Goal: Task Accomplishment & Management: Manage account settings

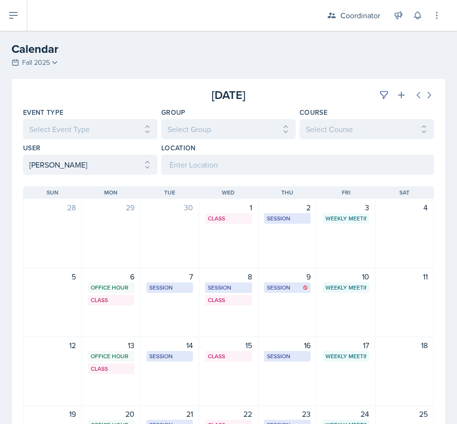
scroll to position [48, 0]
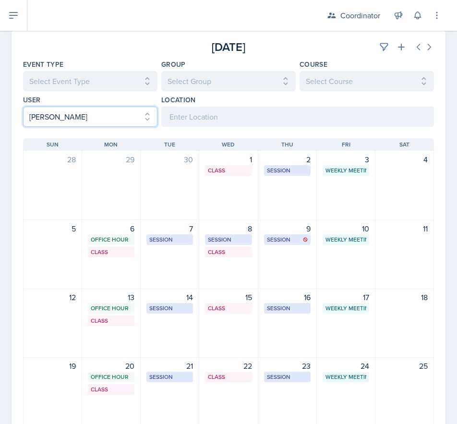
click at [54, 120] on select "Select User All [PERSON_NAME] [PERSON_NAME] [PERSON_NAME] [PERSON_NAME] [PERSON…" at bounding box center [90, 117] width 134 height 20
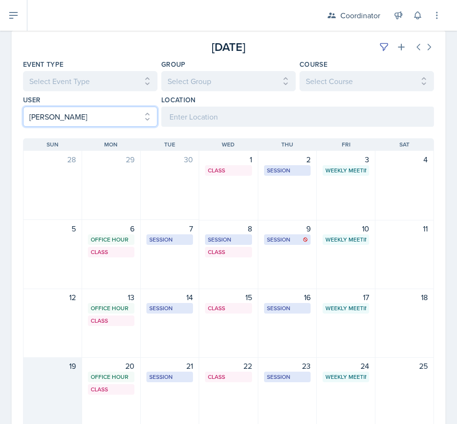
select select "6d1ce694-3c82-448c-83a6-8f7303da1630"
click at [23, 107] on select "Select User All [PERSON_NAME] [PERSON_NAME] [PERSON_NAME] [PERSON_NAME] [PERSON…" at bounding box center [90, 117] width 134 height 20
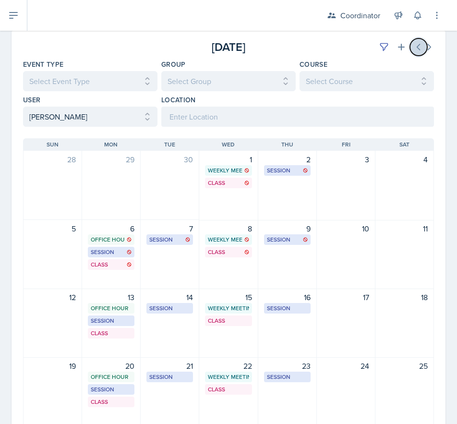
click at [414, 46] on icon at bounding box center [419, 47] width 10 height 10
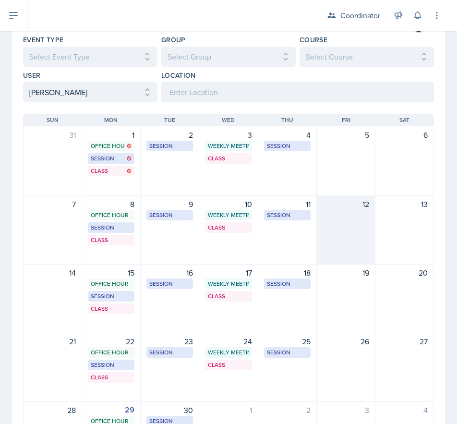
scroll to position [144, 0]
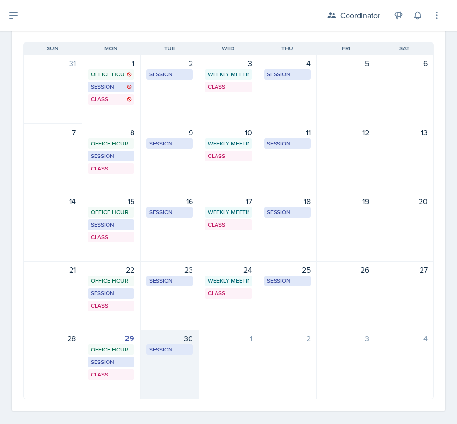
click at [175, 381] on div "30 Session BAB 220 5:00 PM - 6:00 PM" at bounding box center [170, 364] width 59 height 69
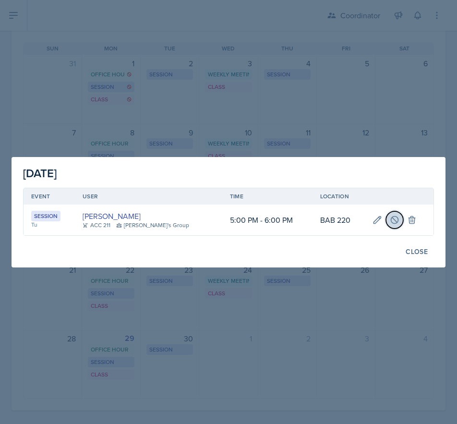
click at [392, 222] on icon at bounding box center [394, 219] width 7 height 7
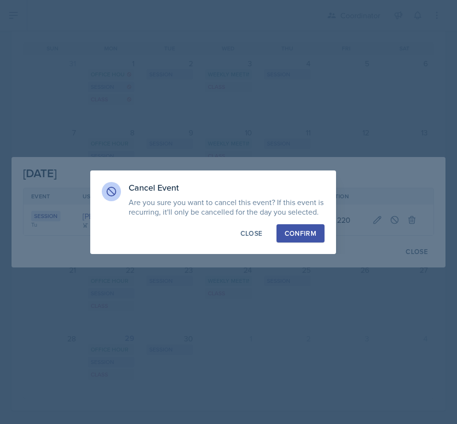
click at [298, 234] on div "Confirm" at bounding box center [301, 234] width 32 height 10
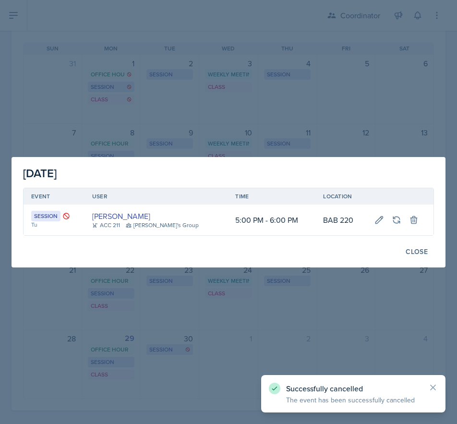
click at [324, 77] on div at bounding box center [228, 212] width 457 height 424
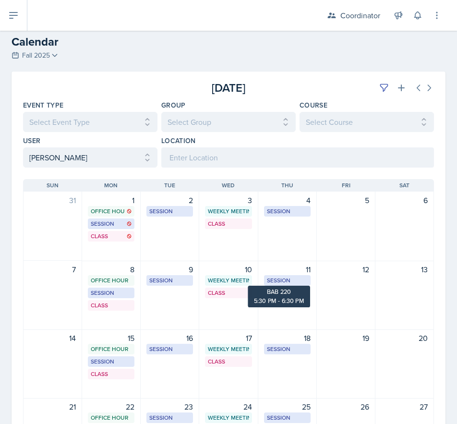
scroll to position [0, 0]
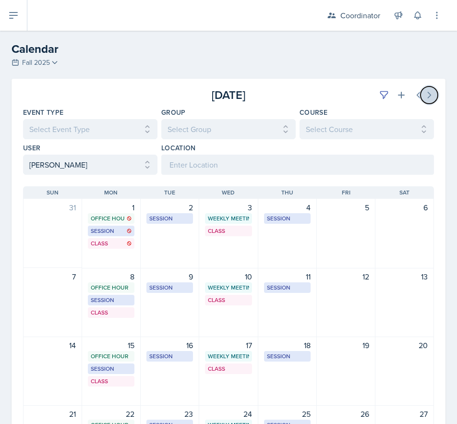
click at [424, 95] on icon at bounding box center [429, 95] width 10 height 10
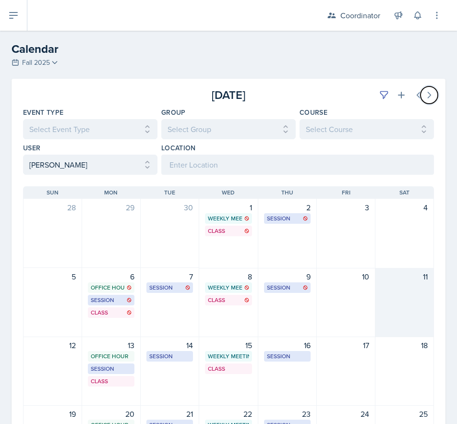
scroll to position [48, 0]
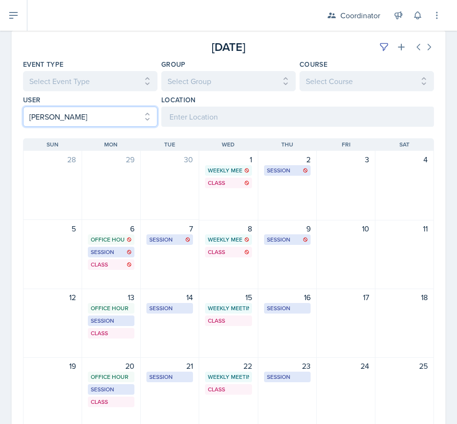
click at [82, 114] on select "Select User All [PERSON_NAME] [PERSON_NAME] [PERSON_NAME] [PERSON_NAME] [PERSON…" at bounding box center [90, 117] width 134 height 20
click at [23, 107] on select "Select User All [PERSON_NAME] [PERSON_NAME] [PERSON_NAME] [PERSON_NAME] [PERSON…" at bounding box center [90, 117] width 134 height 20
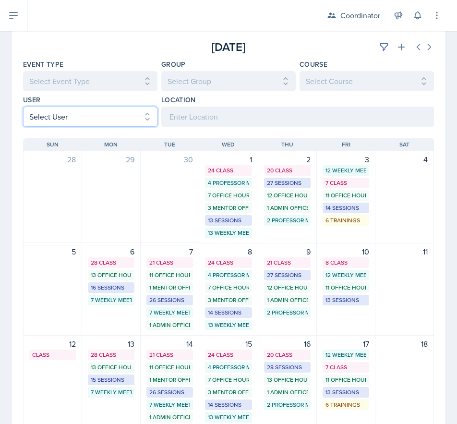
drag, startPoint x: 94, startPoint y: 119, endPoint x: 94, endPoint y: 126, distance: 7.2
click at [94, 119] on select "Select User All [PERSON_NAME] [PERSON_NAME] [PERSON_NAME] [PERSON_NAME] [PERSON…" at bounding box center [90, 117] width 134 height 20
select select "6d1ce694-3c82-448c-83a6-8f7303da1630"
click at [23, 107] on select "Select User All [PERSON_NAME] [PERSON_NAME] [PERSON_NAME] [PERSON_NAME] [PERSON…" at bounding box center [90, 117] width 134 height 20
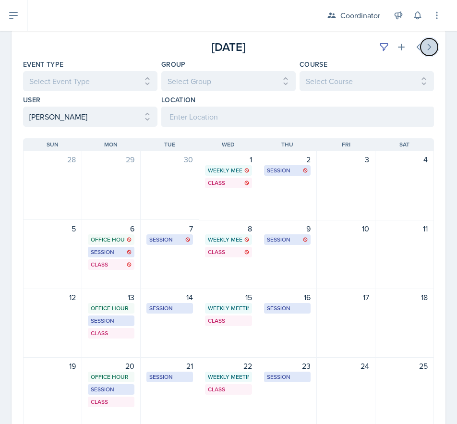
click at [425, 53] on button at bounding box center [429, 46] width 17 height 17
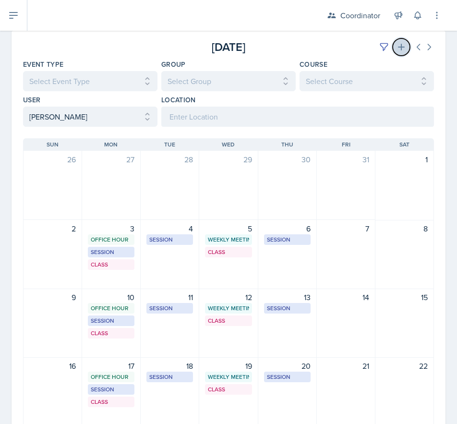
click at [398, 47] on icon at bounding box center [401, 47] width 7 height 7
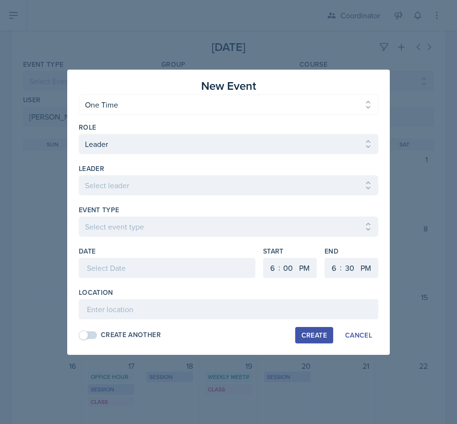
click at [344, 37] on div at bounding box center [228, 212] width 457 height 424
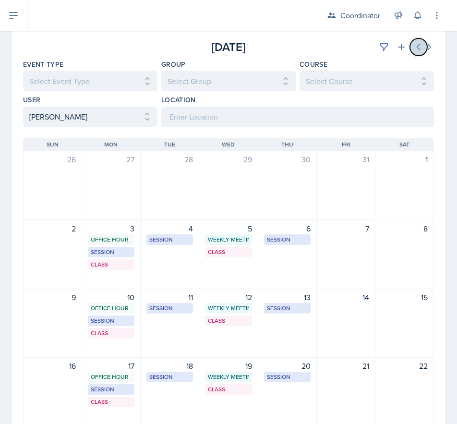
click at [414, 43] on icon at bounding box center [419, 47] width 10 height 10
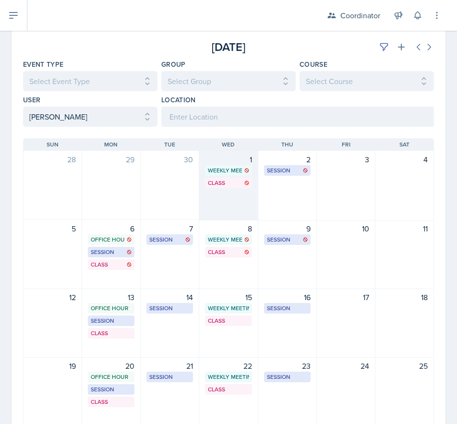
click at [243, 191] on div "1 Weekly Meeting SSC 11:30 AM - 12:30 PM Class BAB 204 4:20 PM - 5:40 PM" at bounding box center [228, 186] width 59 height 70
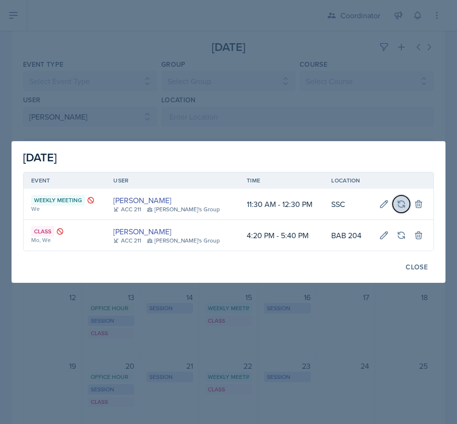
click at [403, 205] on button at bounding box center [401, 203] width 17 height 17
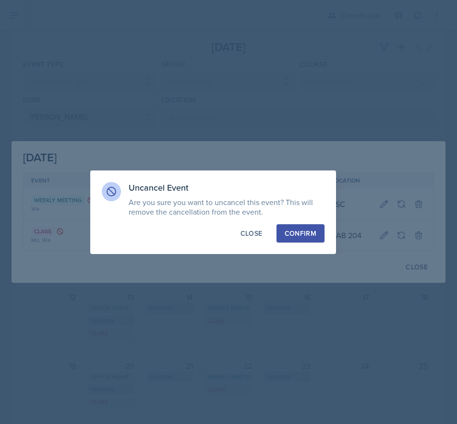
click at [296, 232] on div "Confirm" at bounding box center [301, 234] width 32 height 10
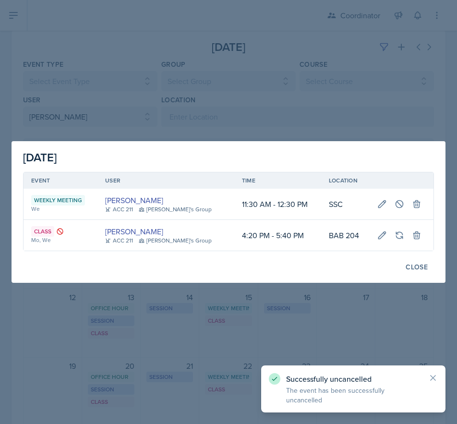
drag, startPoint x: 293, startPoint y: 62, endPoint x: 250, endPoint y: 10, distance: 67.9
click at [290, 55] on div at bounding box center [228, 212] width 457 height 424
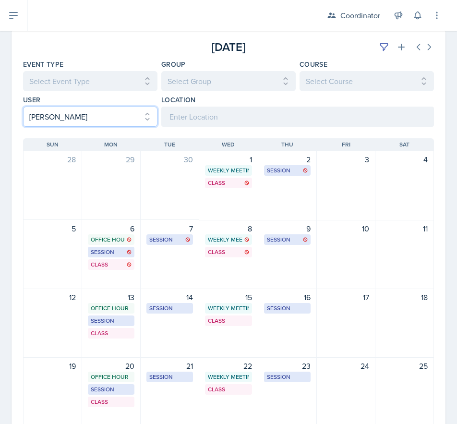
click at [78, 117] on select "Select User All [PERSON_NAME] [PERSON_NAME] [PERSON_NAME] [PERSON_NAME] [PERSON…" at bounding box center [90, 117] width 134 height 20
select select
click at [23, 107] on select "Select User All [PERSON_NAME] [PERSON_NAME] [PERSON_NAME] [PERSON_NAME] [PERSON…" at bounding box center [90, 117] width 134 height 20
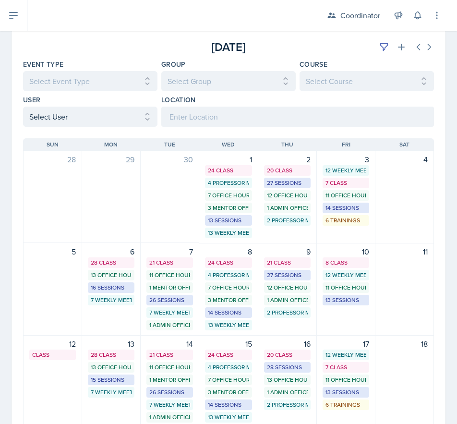
click at [370, 40] on div "[DATE]" at bounding box center [365, 46] width 137 height 17
click at [381, 44] on icon at bounding box center [384, 47] width 7 height 7
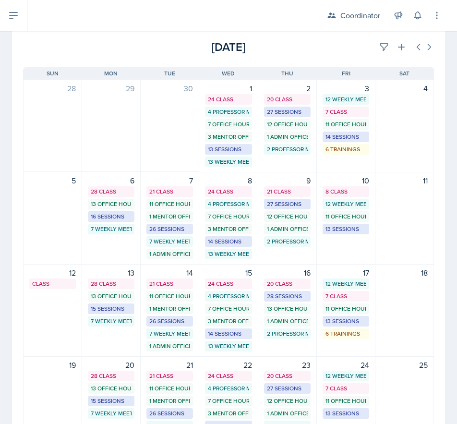
click at [306, 35] on div "[DATE] [DATE]" at bounding box center [229, 43] width 434 height 25
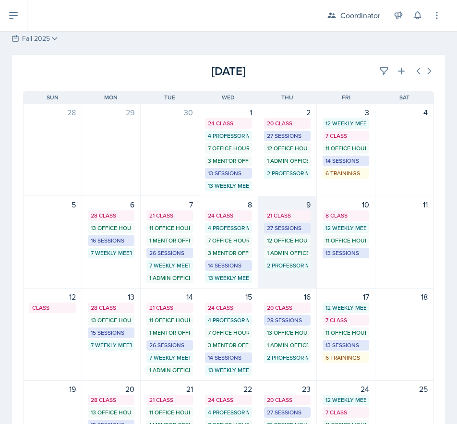
scroll to position [0, 0]
